Goal: Information Seeking & Learning: Learn about a topic

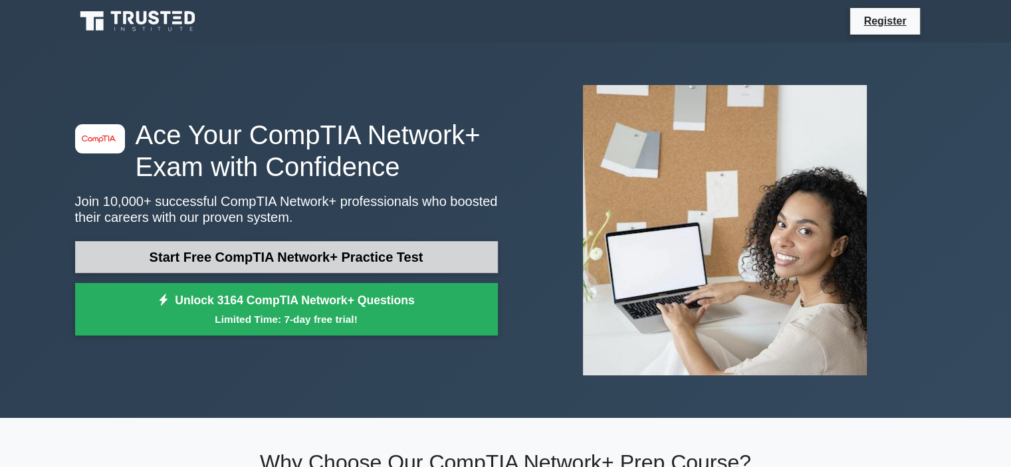
click at [367, 267] on link "Start Free CompTIA Network+ Practice Test" at bounding box center [286, 257] width 423 height 32
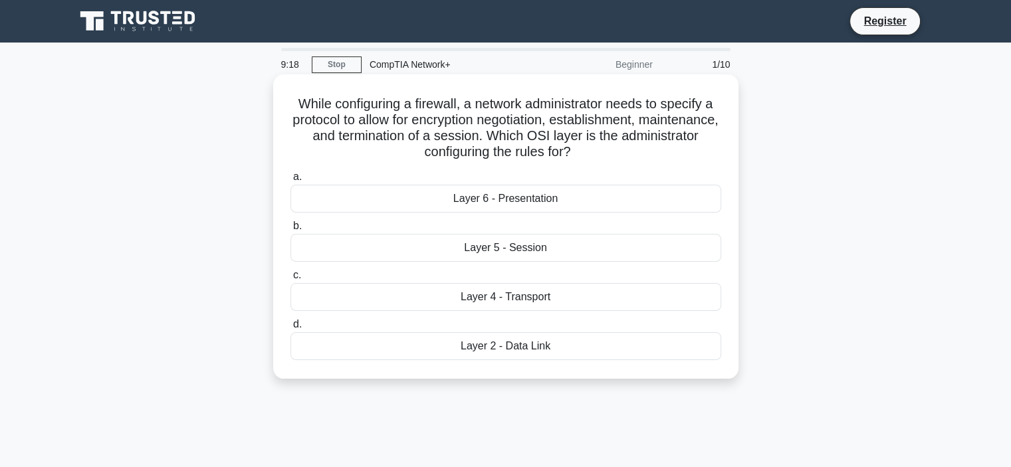
click at [505, 350] on div "Layer 2 - Data Link" at bounding box center [506, 346] width 431 height 28
click at [291, 329] on input "d. Layer 2 - Data Link" at bounding box center [291, 324] width 0 height 9
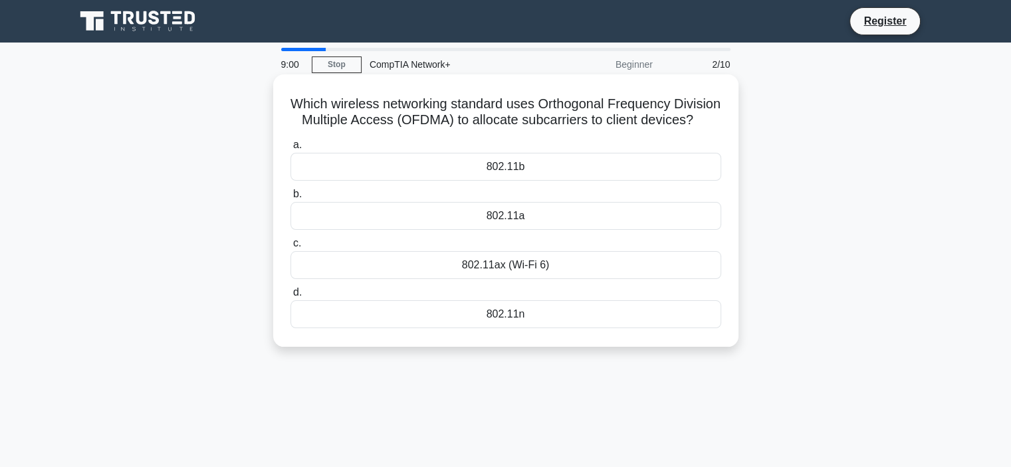
click at [496, 321] on div "802.11n" at bounding box center [506, 315] width 431 height 28
click at [291, 297] on input "d. 802.11n" at bounding box center [291, 293] width 0 height 9
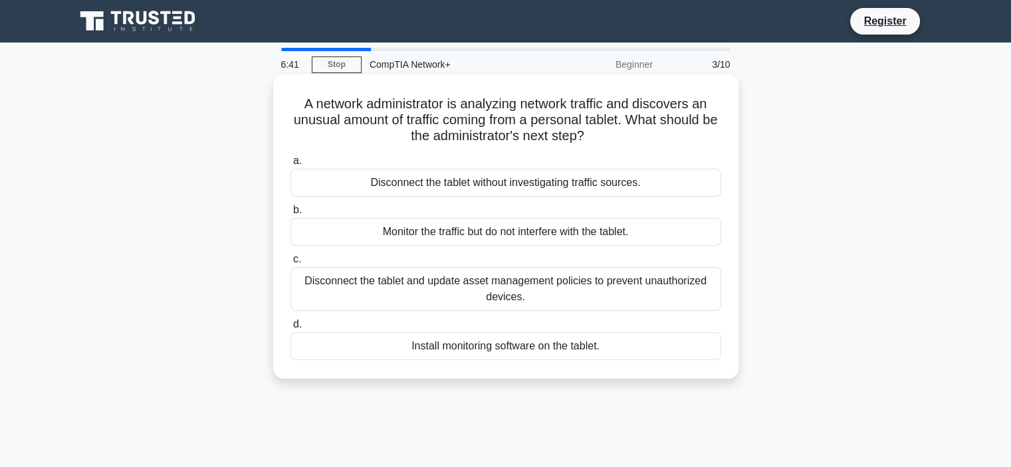
click at [426, 284] on div "Disconnect the tablet and update asset management policies to prevent unauthori…" at bounding box center [506, 289] width 431 height 44
click at [291, 264] on input "c. Disconnect the tablet and update asset management policies to prevent unauth…" at bounding box center [291, 259] width 0 height 9
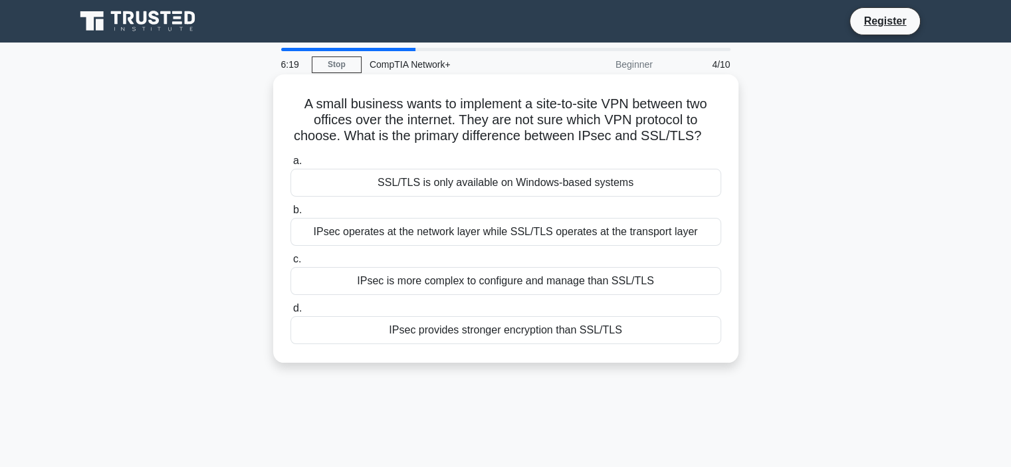
click at [460, 184] on div "SSL/TLS is only available on Windows-based systems" at bounding box center [506, 183] width 431 height 28
click at [291, 166] on input "a. SSL/TLS is only available on Windows-based systems" at bounding box center [291, 161] width 0 height 9
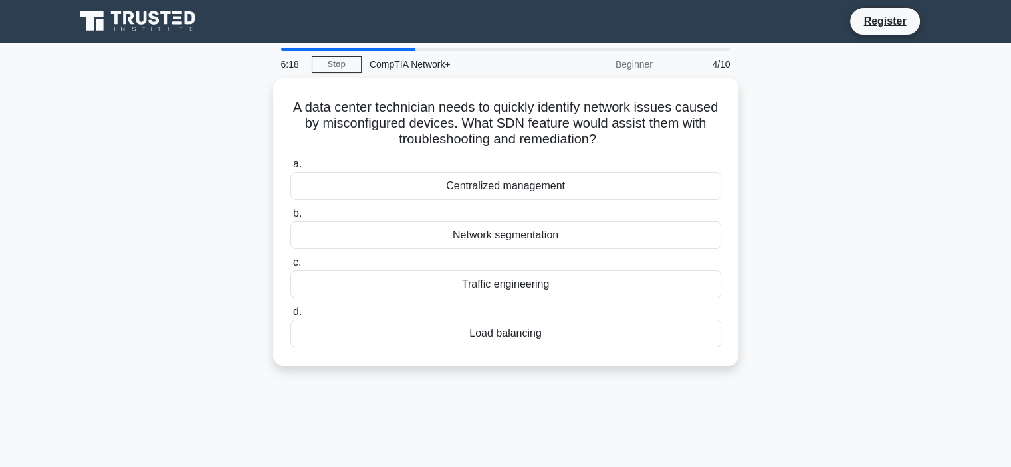
click at [460, 184] on div "Centralized management" at bounding box center [506, 186] width 431 height 28
click at [291, 169] on input "a. Centralized management" at bounding box center [291, 164] width 0 height 9
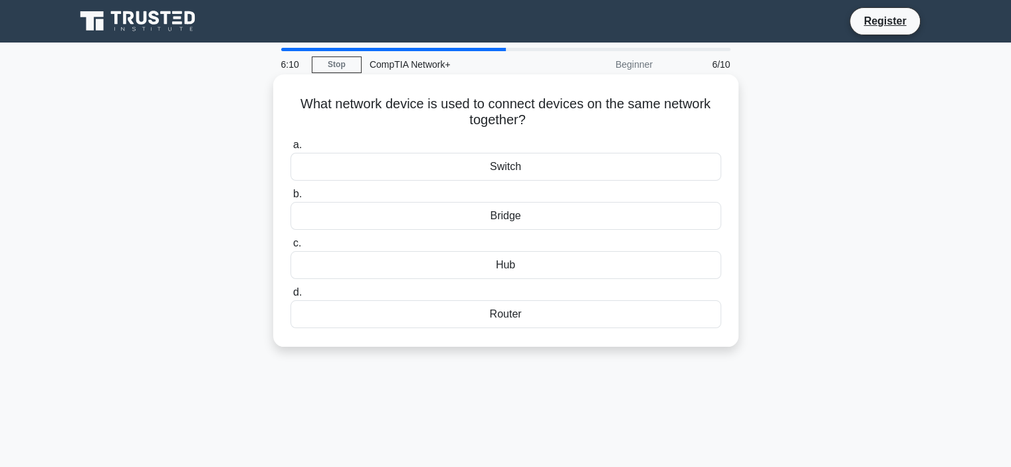
click at [516, 174] on div "Switch" at bounding box center [506, 167] width 431 height 28
click at [291, 150] on input "a. Switch" at bounding box center [291, 145] width 0 height 9
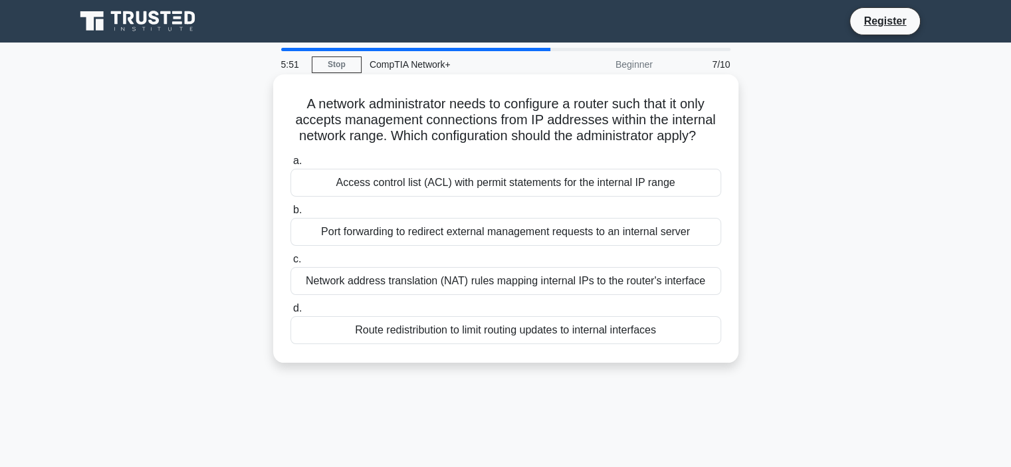
click at [512, 209] on label "b. Port forwarding to redirect external management requests to an internal serv…" at bounding box center [506, 224] width 431 height 44
click at [291, 209] on input "b. Port forwarding to redirect external management requests to an internal serv…" at bounding box center [291, 210] width 0 height 9
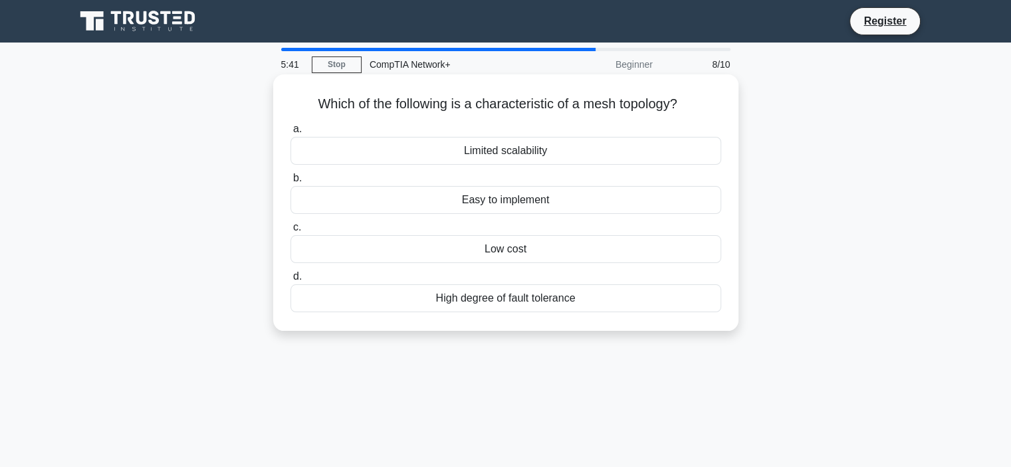
click at [505, 208] on div "Easy to implement" at bounding box center [506, 200] width 431 height 28
click at [291, 183] on input "b. Easy to implement" at bounding box center [291, 178] width 0 height 9
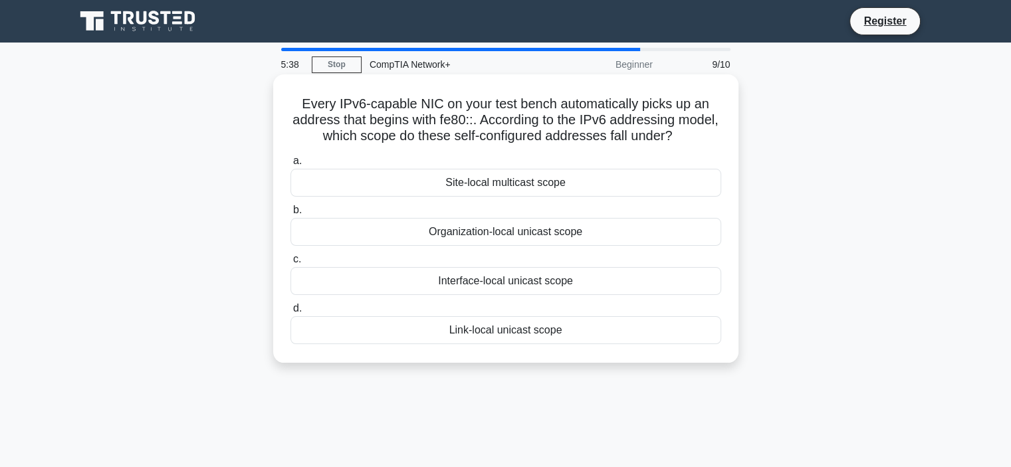
click at [507, 231] on div "Organization-local unicast scope" at bounding box center [506, 232] width 431 height 28
click at [291, 215] on input "b. Organization-local unicast scope" at bounding box center [291, 210] width 0 height 9
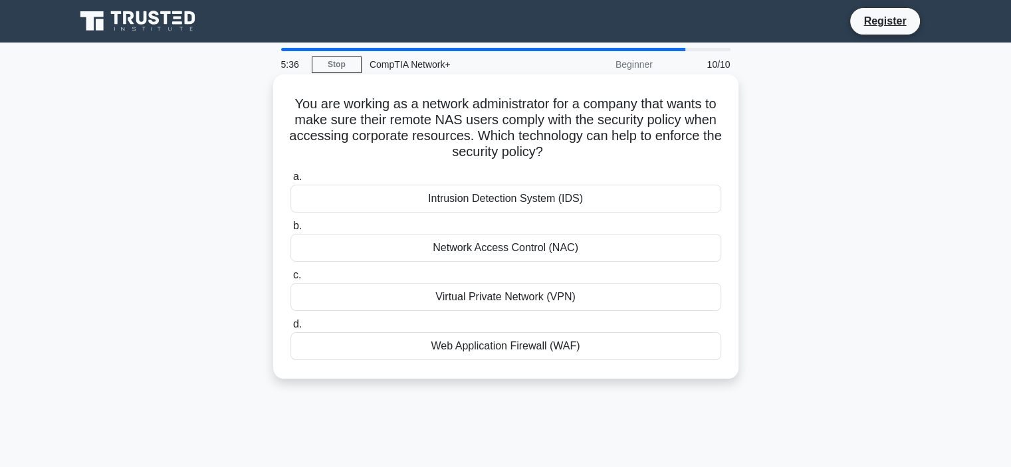
click at [503, 249] on div "Network Access Control (NAC)" at bounding box center [506, 248] width 431 height 28
click at [291, 231] on input "b. Network Access Control (NAC)" at bounding box center [291, 226] width 0 height 9
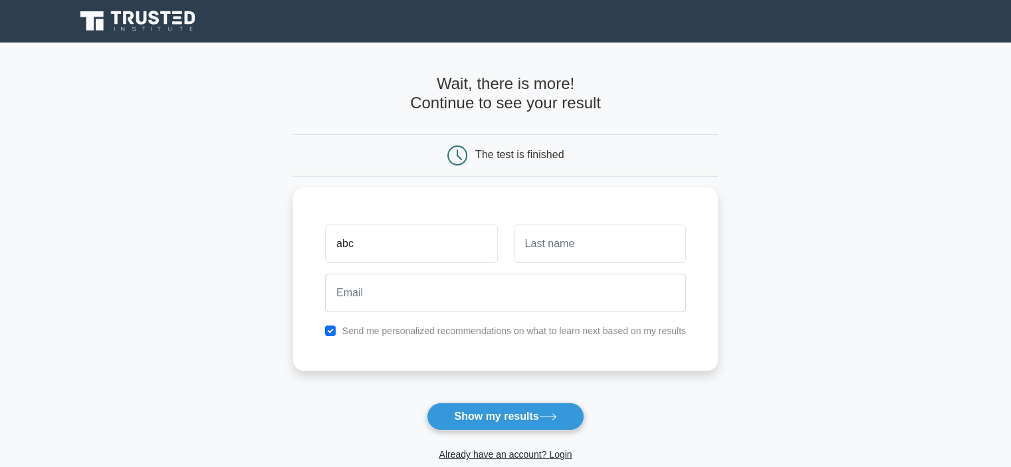
type input "abc"
type input "cc"
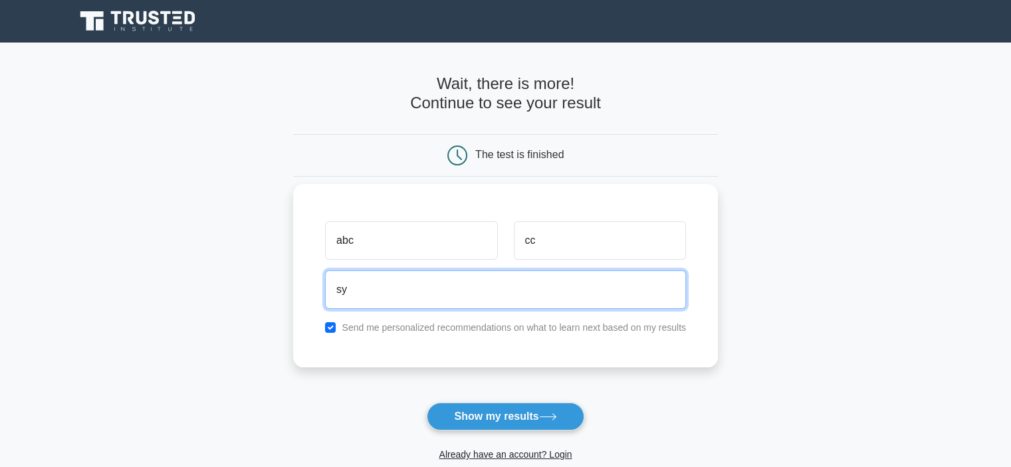
type input "systemadmin@sachdevacollege.com"
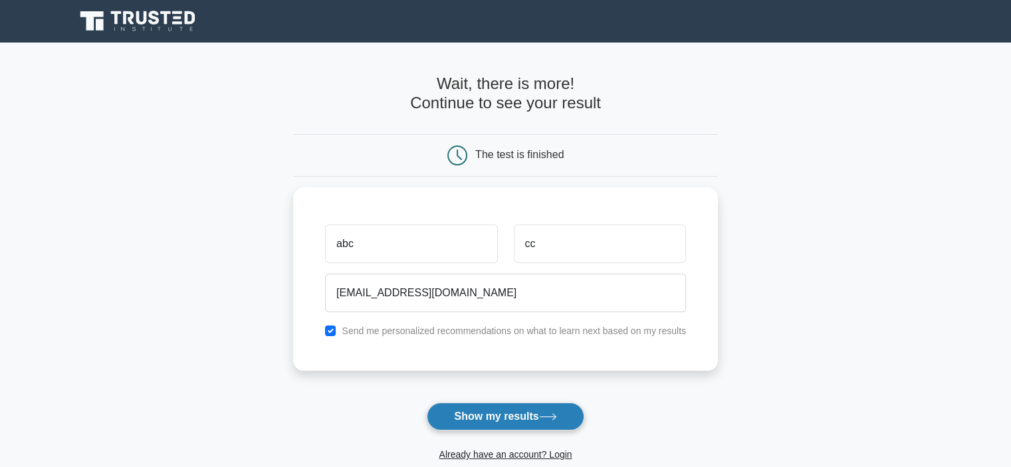
click at [505, 427] on button "Show my results" at bounding box center [505, 417] width 157 height 28
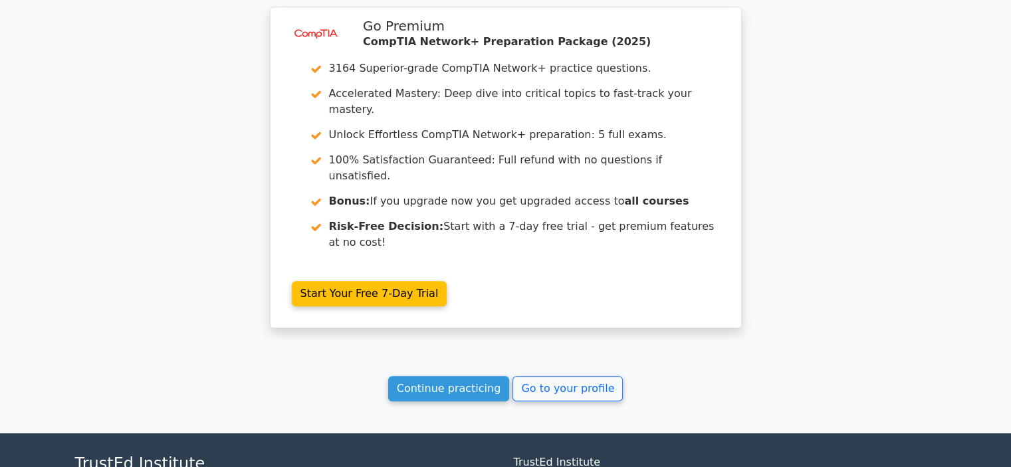
scroll to position [1109, 0]
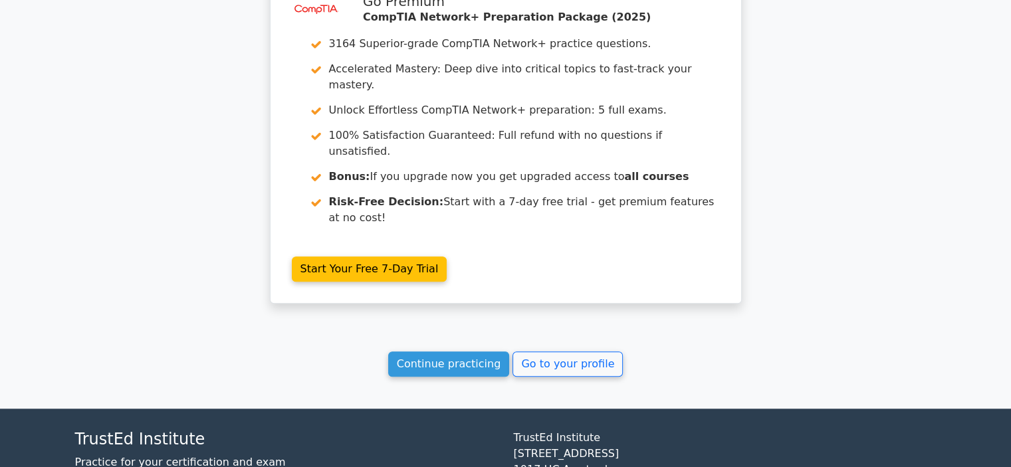
click at [547, 352] on link "Go to your profile" at bounding box center [568, 364] width 110 height 25
